Goal: Task Accomplishment & Management: Use online tool/utility

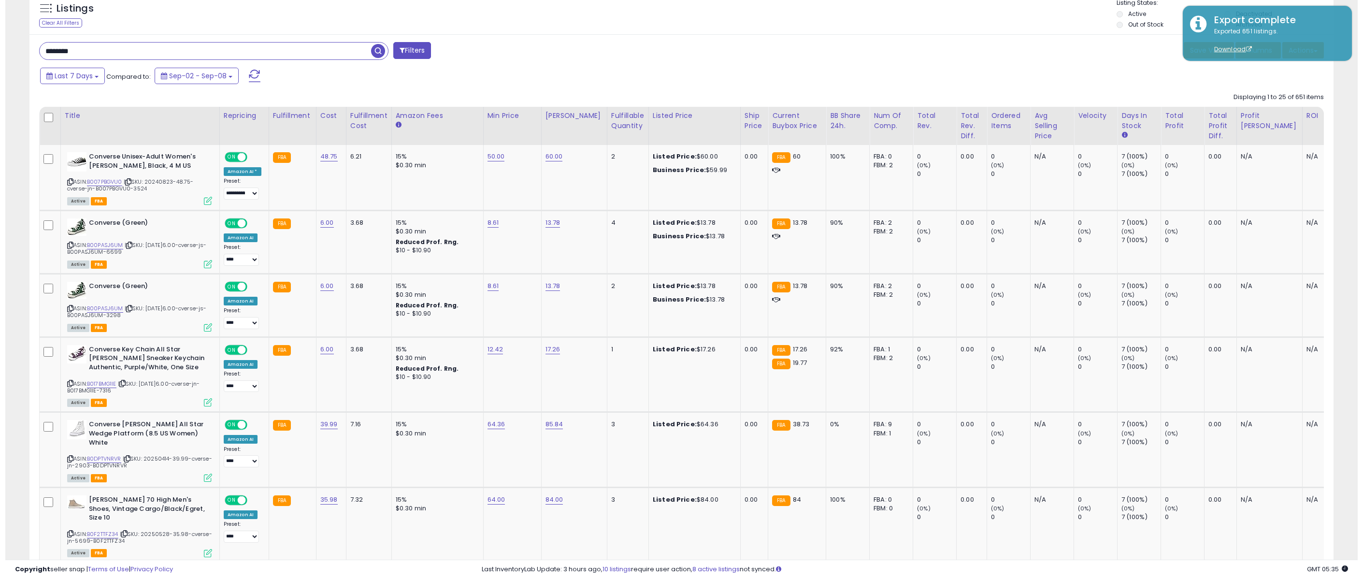
scroll to position [142, 0]
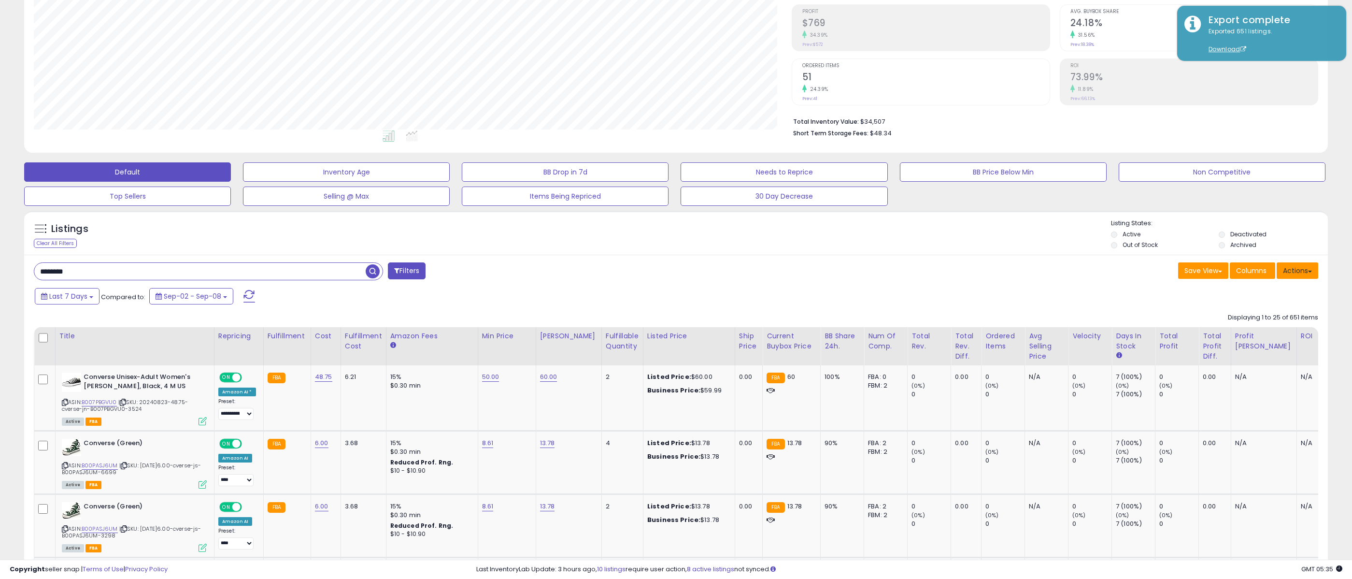
click at [1305, 275] on button "Actions" at bounding box center [1298, 270] width 42 height 16
click at [1255, 296] on link "Import" at bounding box center [1258, 291] width 106 height 15
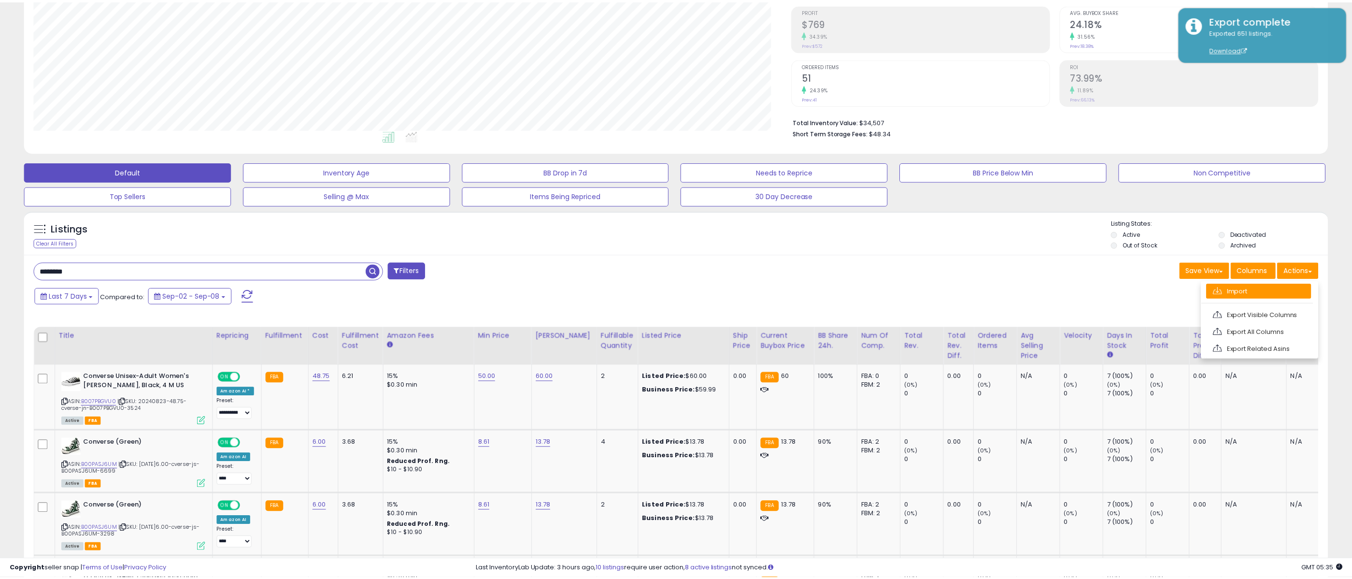
scroll to position [199, 764]
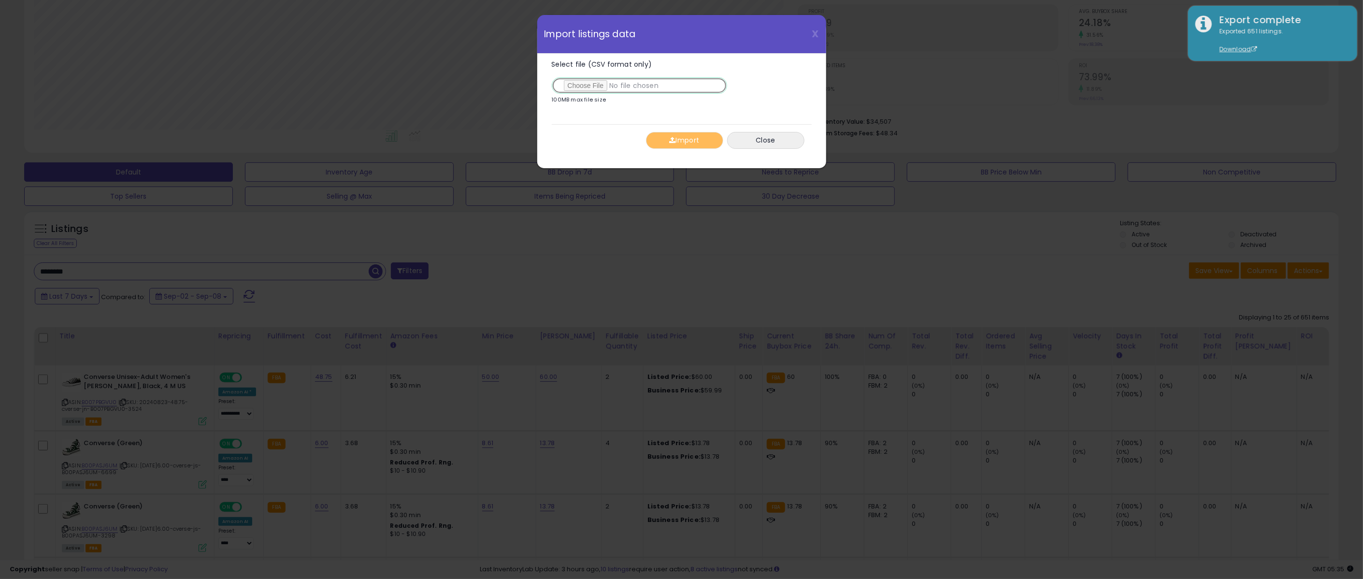
click at [593, 90] on input "Select file (CSV format only)" at bounding box center [639, 85] width 175 height 16
type input "**********"
click at [688, 142] on button "Import" at bounding box center [684, 140] width 77 height 17
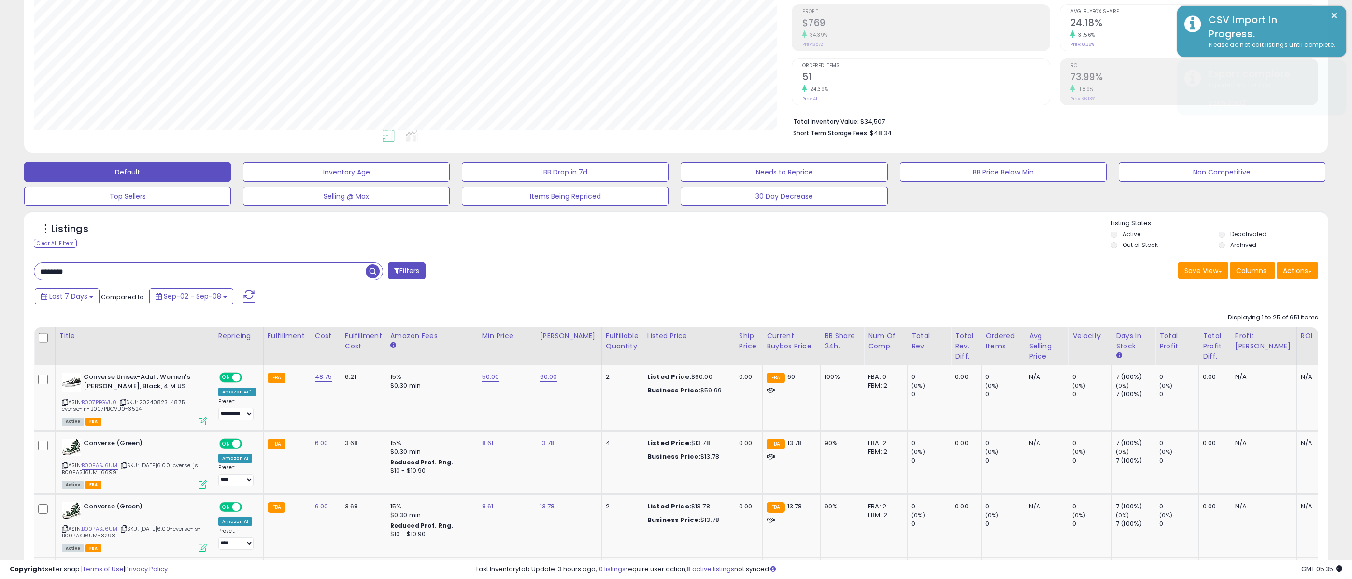
scroll to position [482860, 482299]
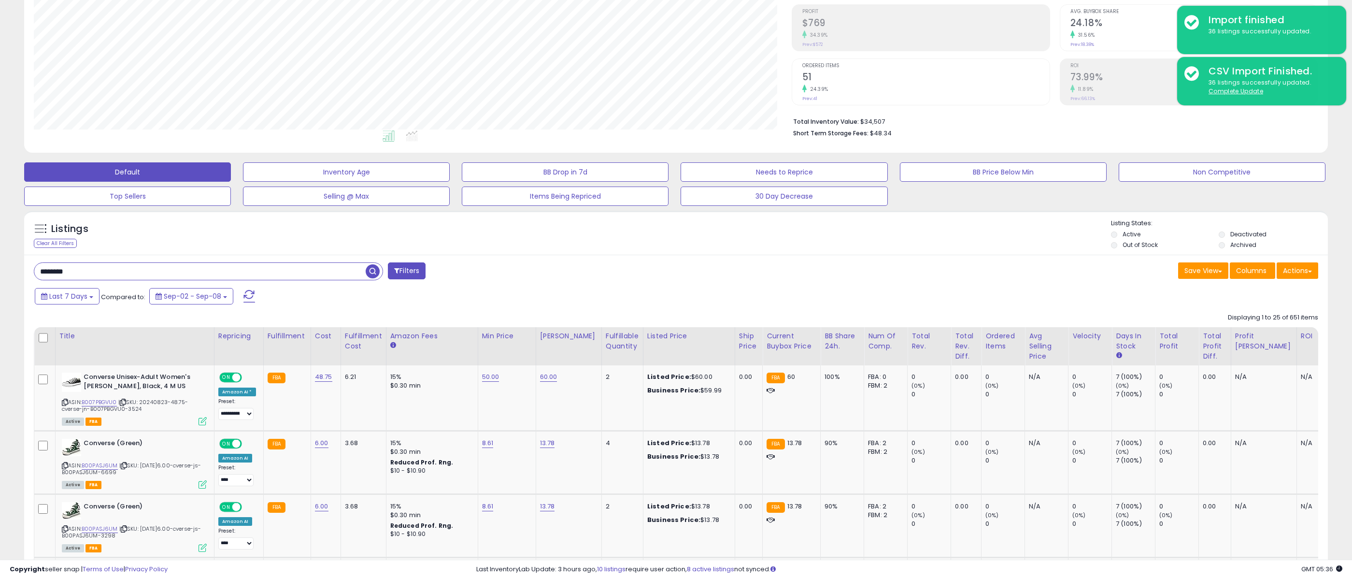
drag, startPoint x: 106, startPoint y: 323, endPoint x: 516, endPoint y: 301, distance: 410.7
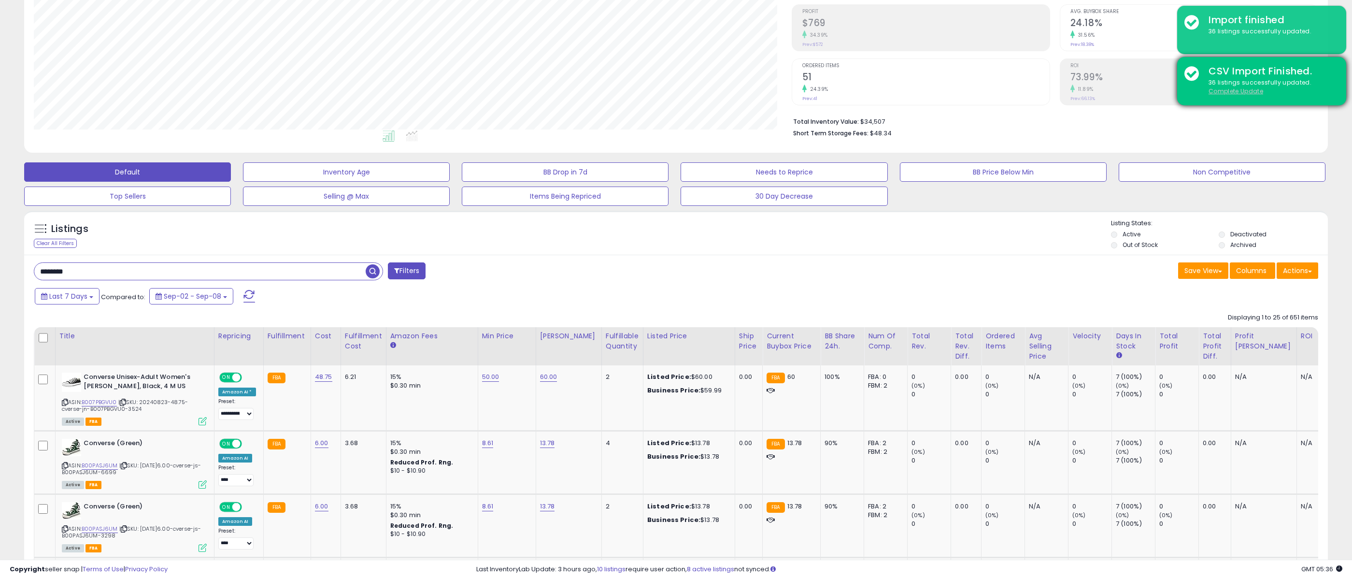
click at [1248, 91] on u "Complete Update" at bounding box center [1236, 91] width 55 height 8
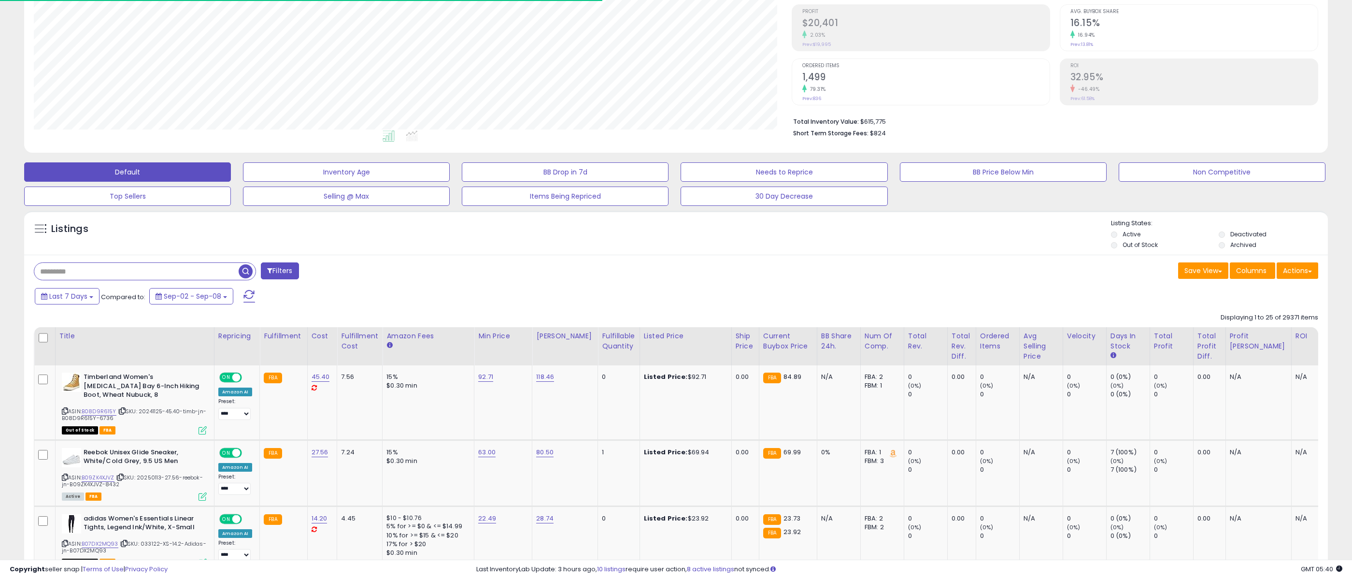
scroll to position [199, 758]
click at [197, 266] on input "text" at bounding box center [136, 271] width 204 height 17
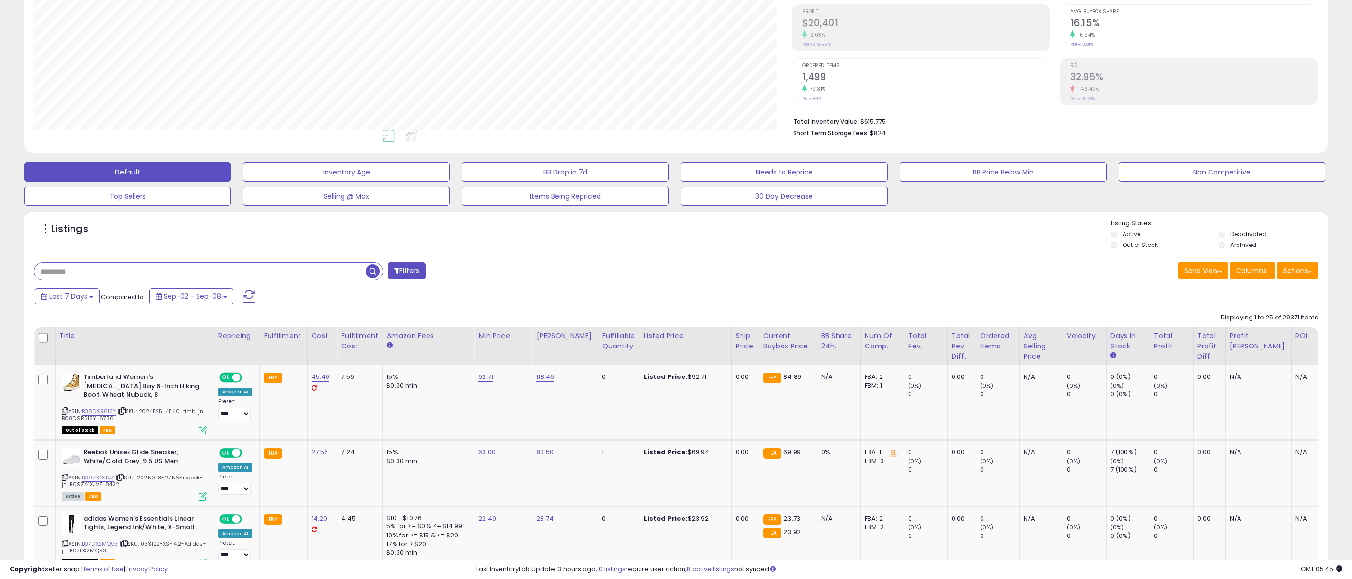
paste input "**********"
type input "**********"
click at [370, 272] on span "button" at bounding box center [373, 271] width 14 height 14
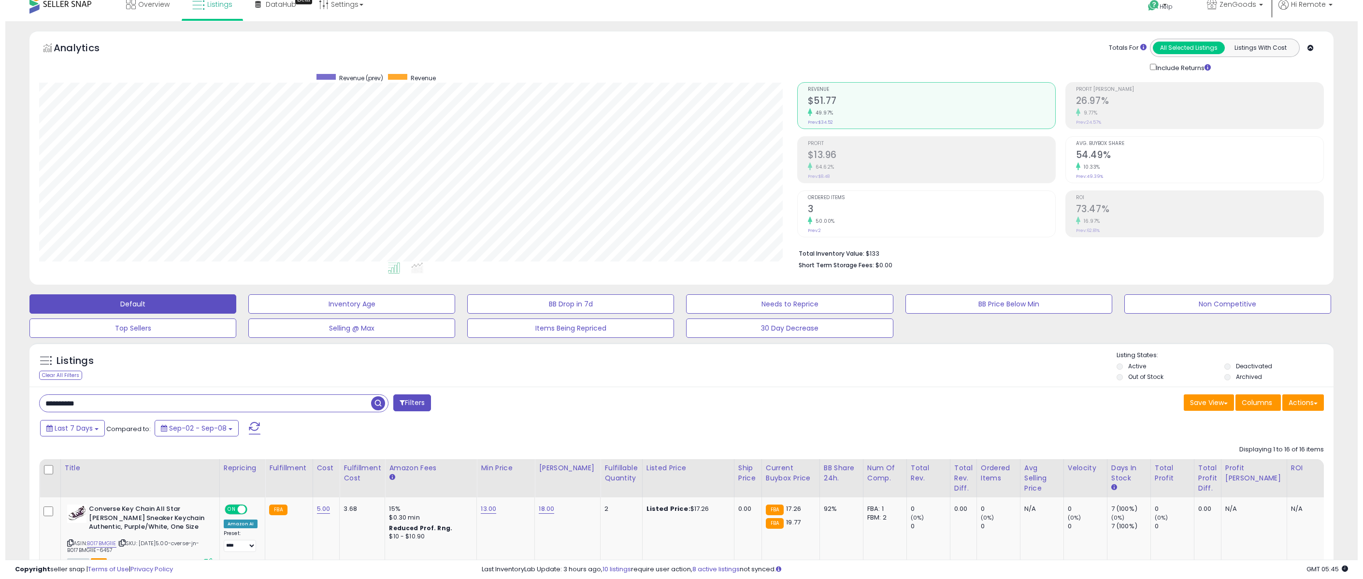
scroll to position [0, 0]
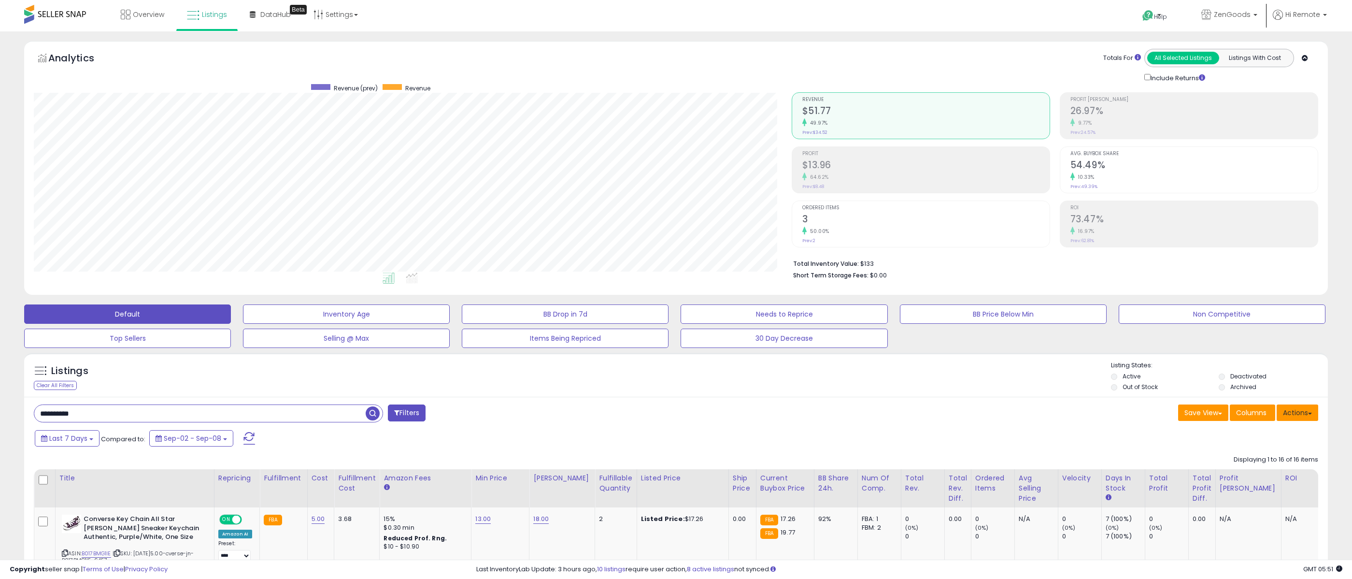
click at [1294, 411] on button "Actions" at bounding box center [1298, 412] width 42 height 16
click at [1250, 439] on link "Import" at bounding box center [1258, 433] width 106 height 15
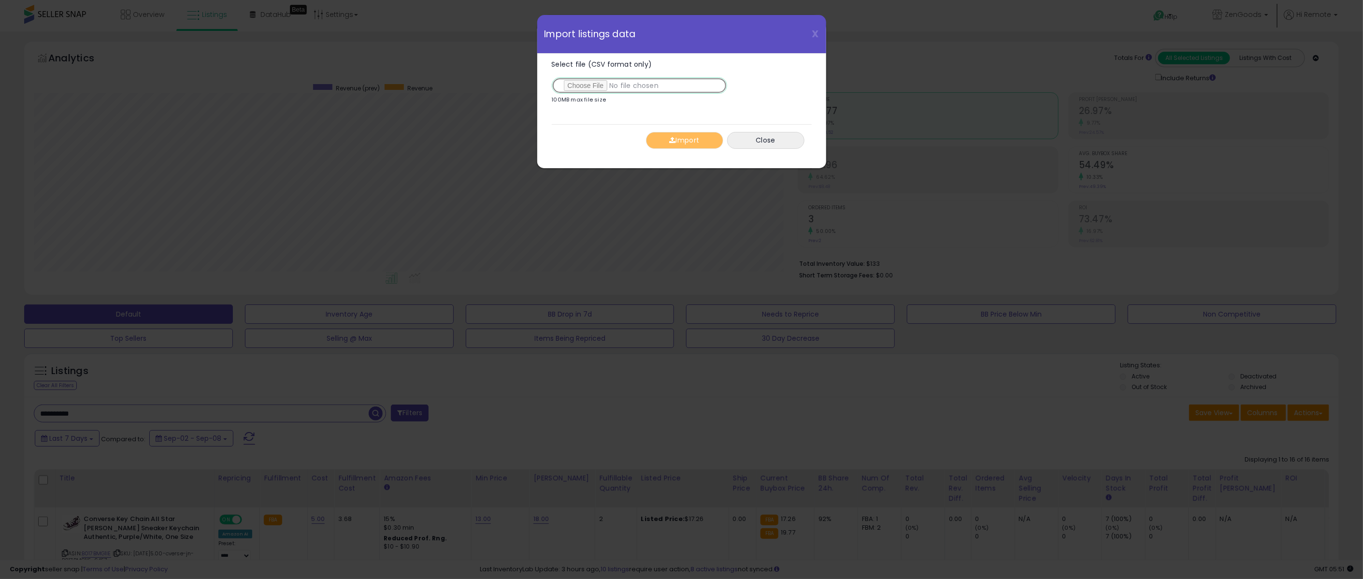
click at [593, 86] on input "Select file (CSV format only)" at bounding box center [639, 85] width 175 height 16
click at [578, 85] on input "Select file (CSV format only)" at bounding box center [639, 85] width 175 height 16
type input "**********"
click at [677, 140] on button "Import" at bounding box center [684, 140] width 77 height 17
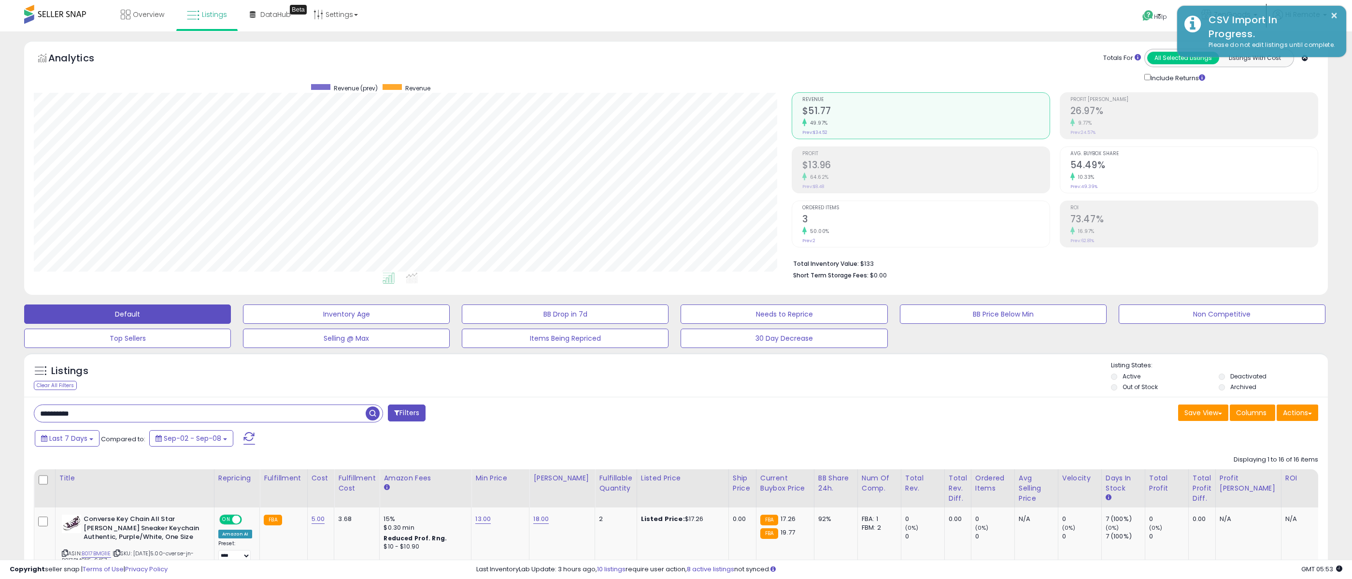
scroll to position [482860, 482299]
